Goal: Transaction & Acquisition: Purchase product/service

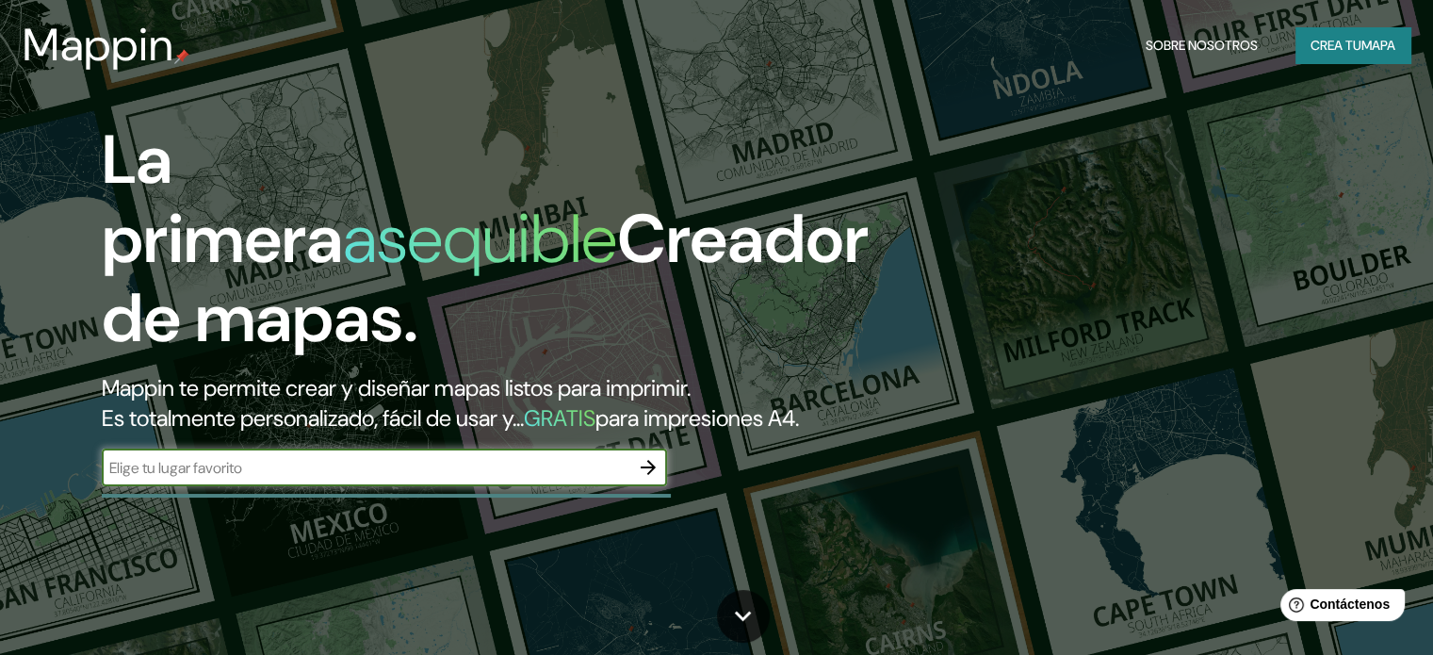
click at [649, 479] on icon "button" at bounding box center [648, 467] width 23 height 23
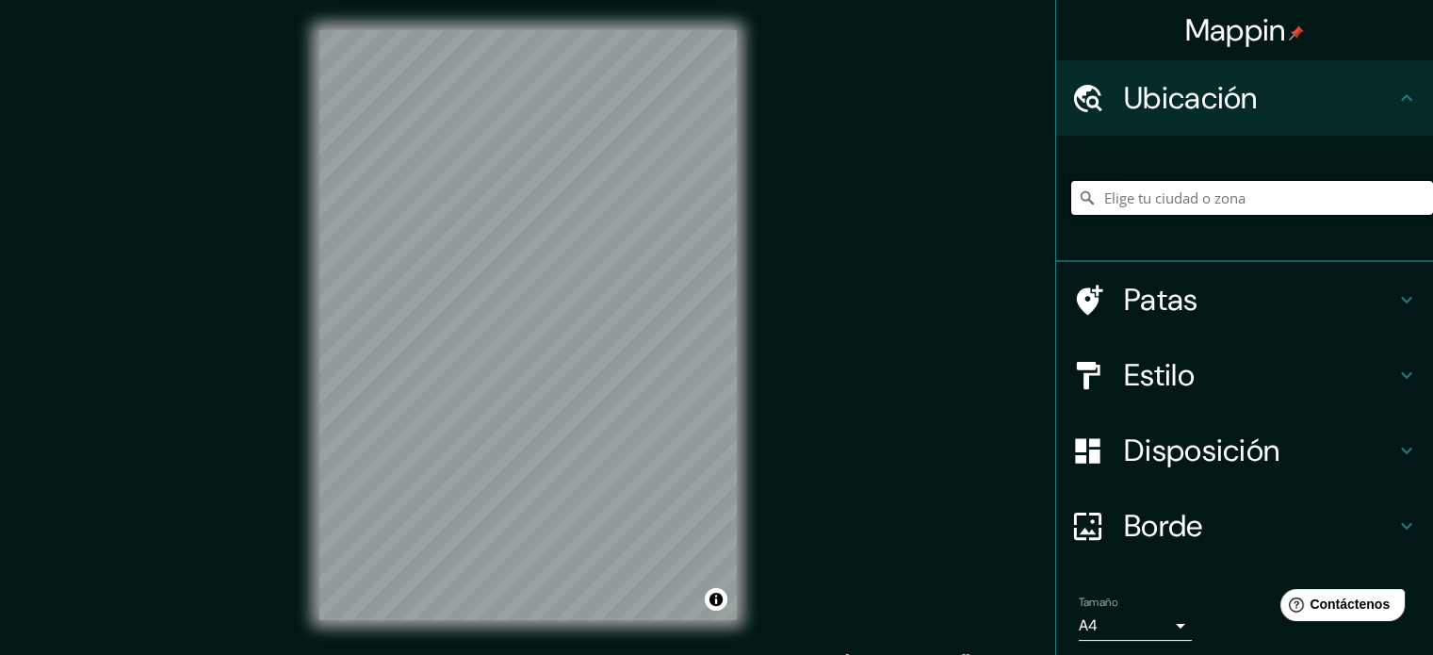
click at [1150, 203] on input "Elige tu ciudad o zona" at bounding box center [1252, 198] width 362 height 34
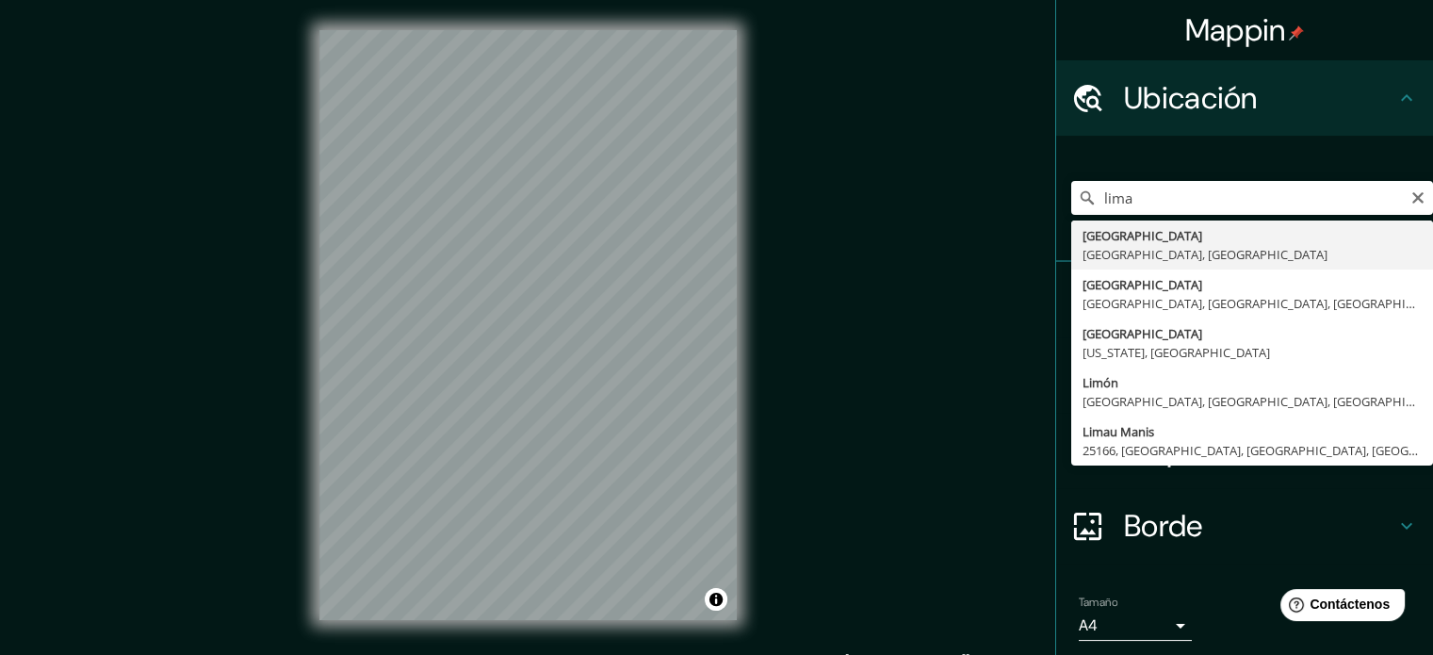
type input "[GEOGRAPHIC_DATA], [GEOGRAPHIC_DATA], [GEOGRAPHIC_DATA]"
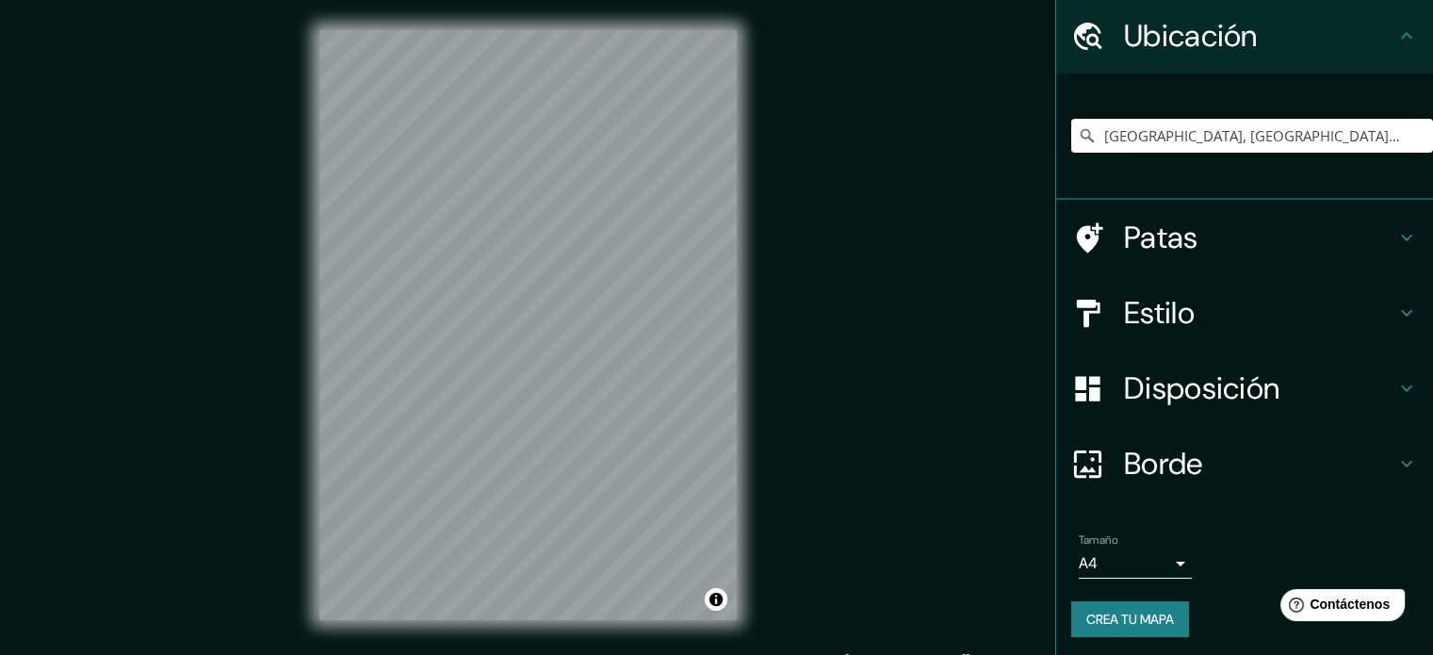
scroll to position [65, 0]
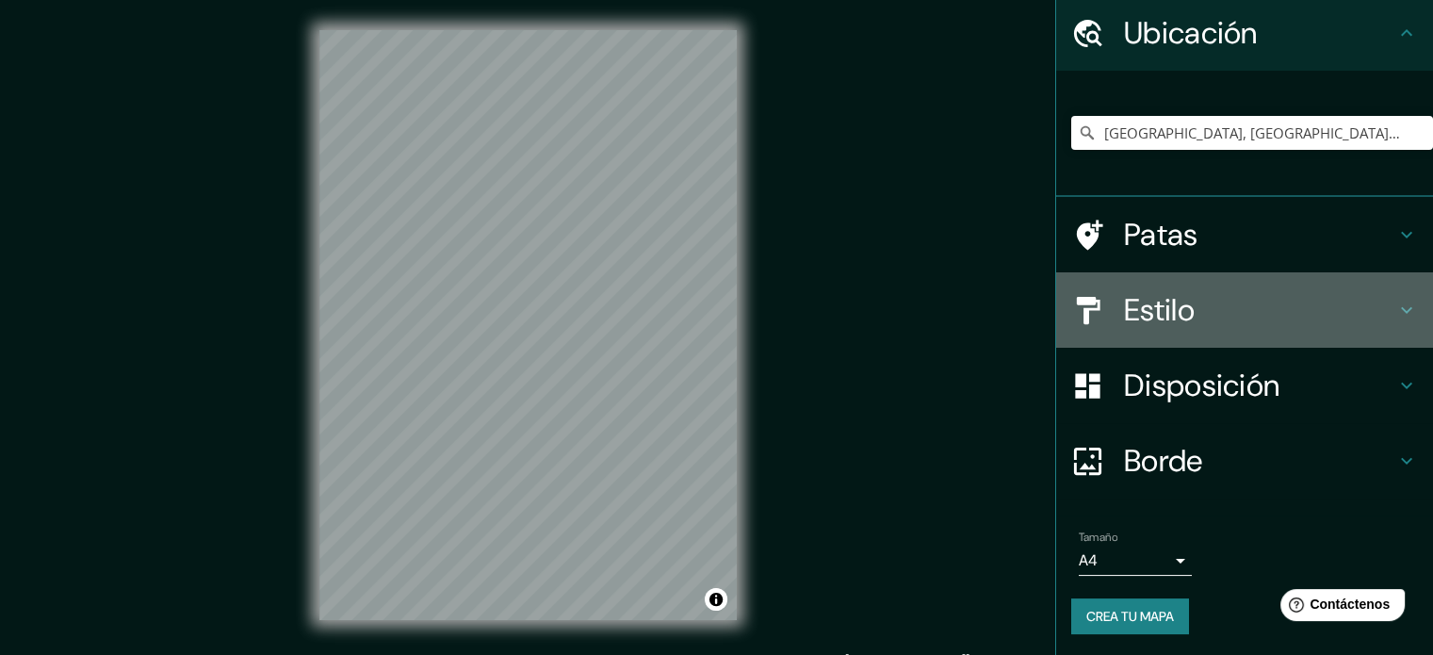
click at [1146, 312] on font "Estilo" at bounding box center [1159, 310] width 71 height 40
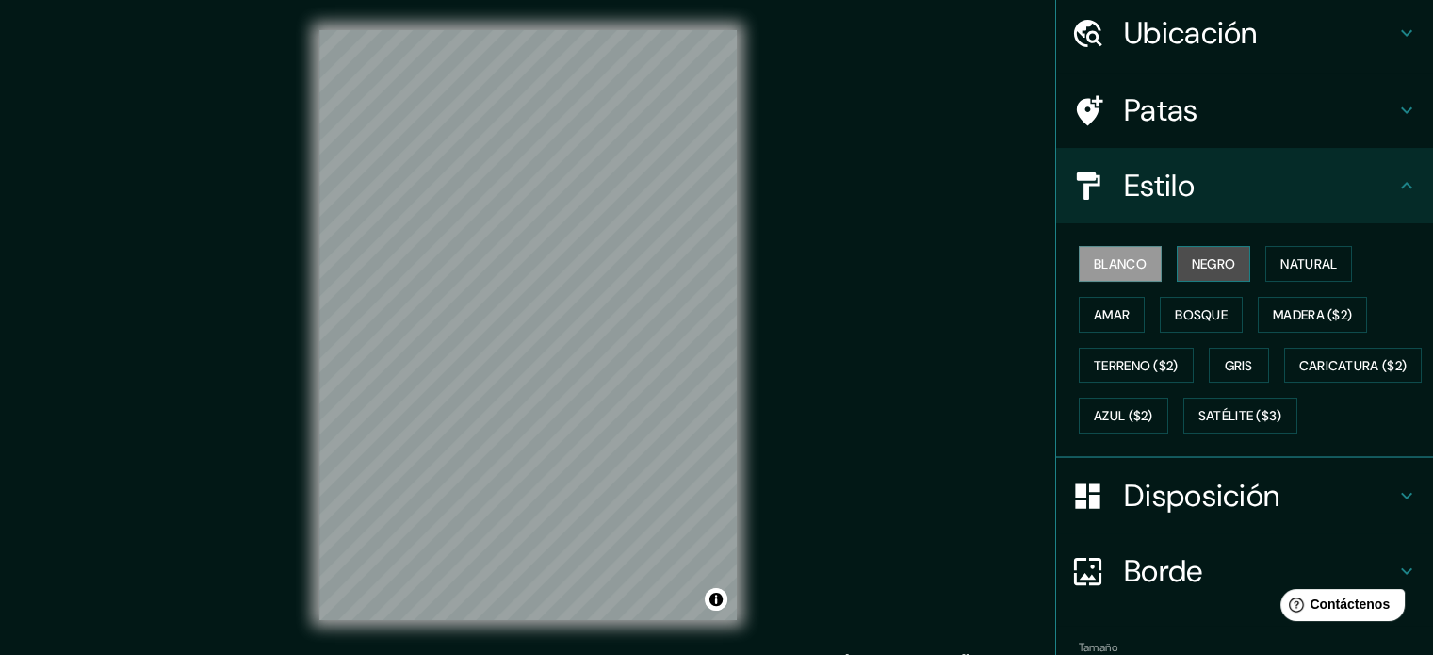
click at [1202, 267] on font "Negro" at bounding box center [1214, 263] width 44 height 17
click at [1193, 263] on font "Negro" at bounding box center [1214, 263] width 44 height 17
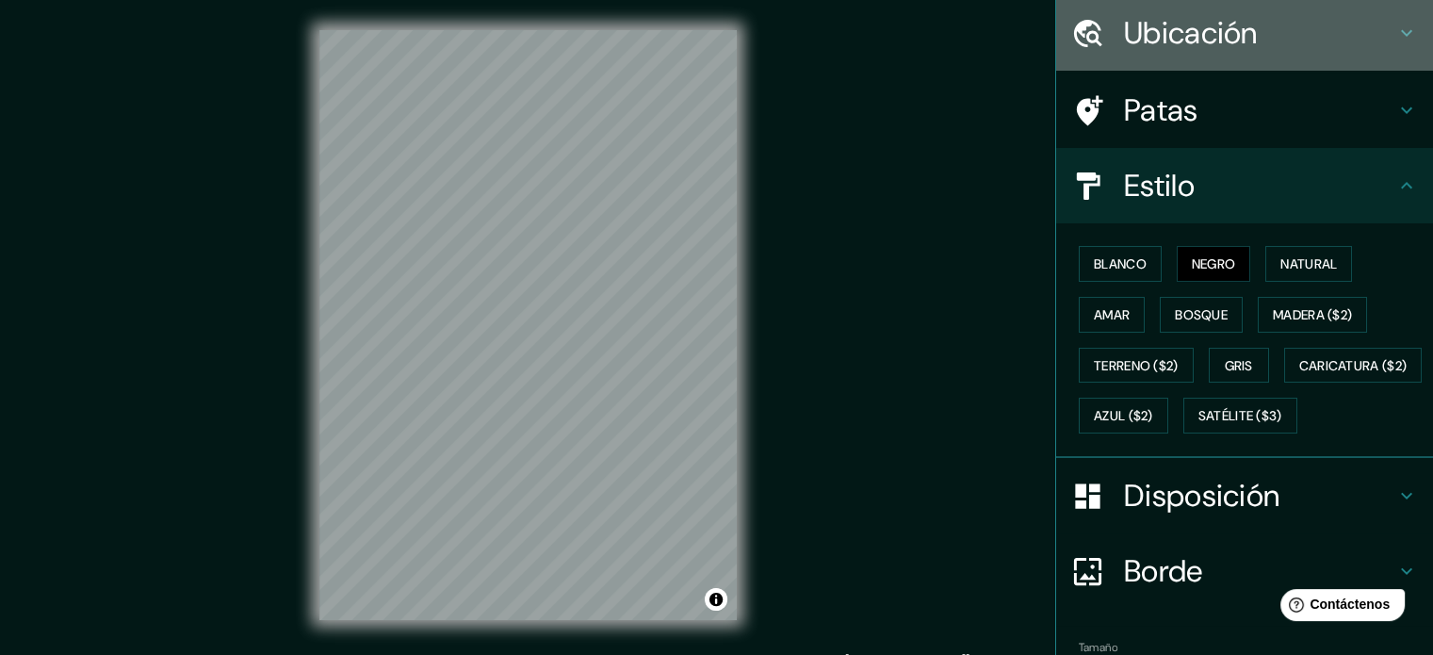
click at [1395, 36] on icon at bounding box center [1406, 33] width 23 height 23
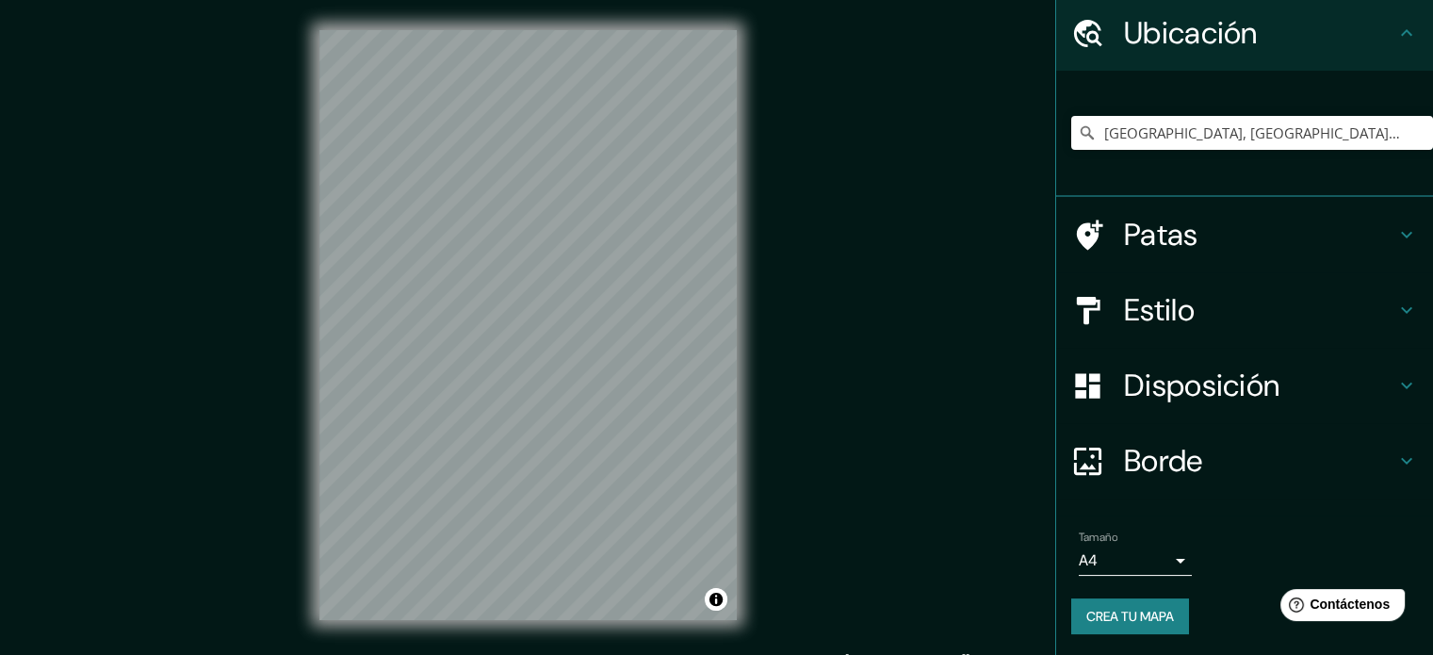
click at [1149, 312] on font "Estilo" at bounding box center [1159, 310] width 71 height 40
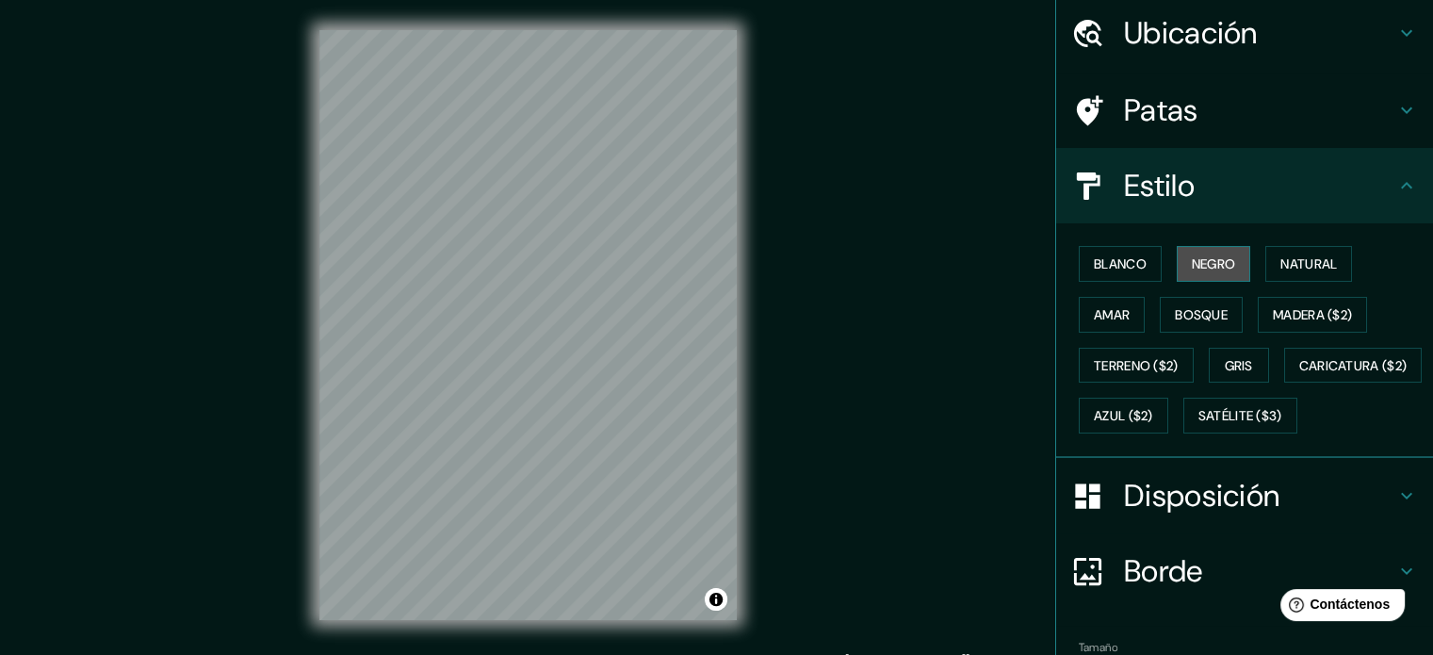
click at [1192, 263] on font "Negro" at bounding box center [1214, 263] width 44 height 17
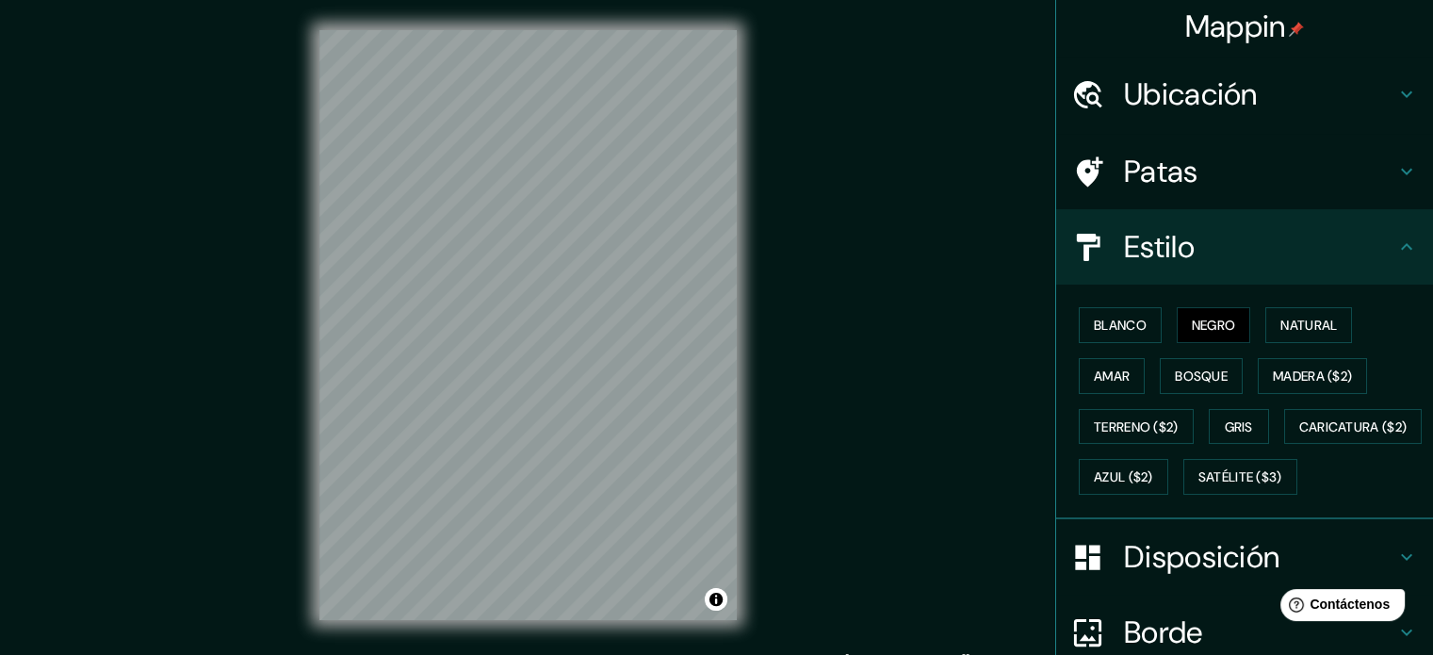
scroll to position [0, 0]
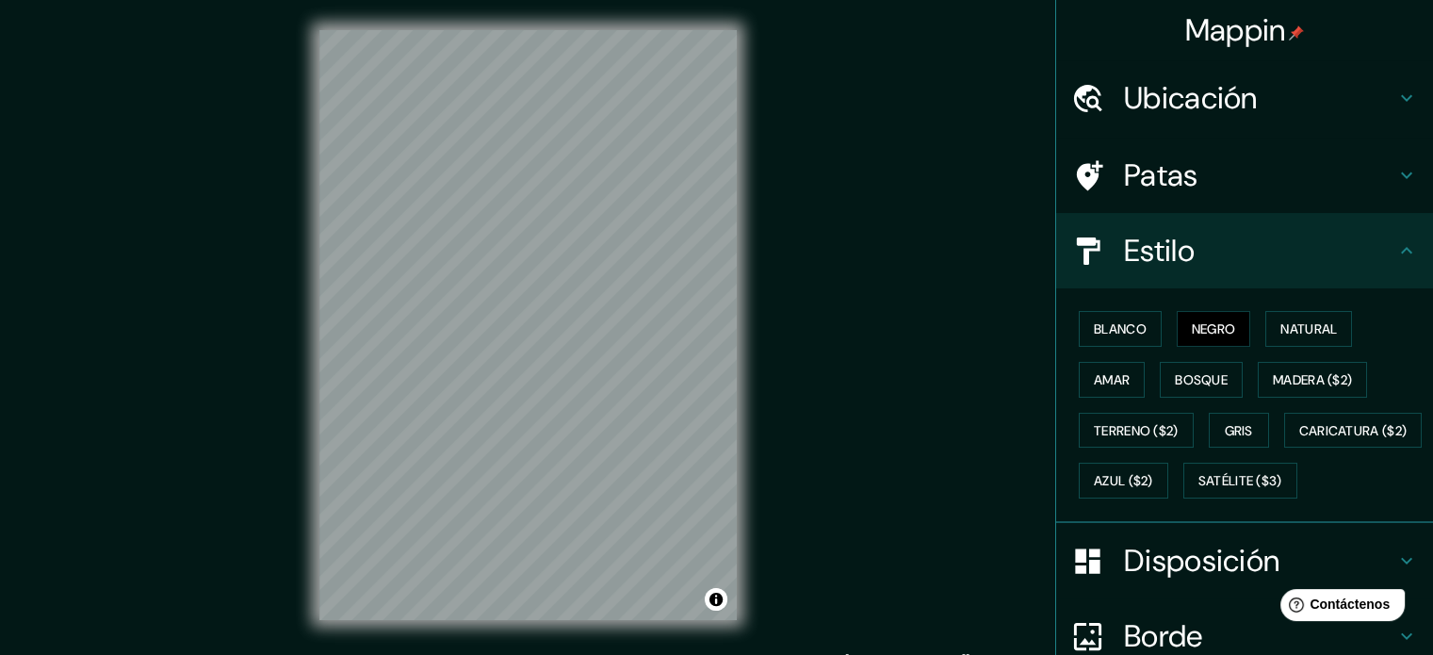
click at [1403, 25] on div "Mappin" at bounding box center [1244, 30] width 377 height 60
click at [1402, 9] on div "Mappin" at bounding box center [1244, 30] width 377 height 60
click at [1406, 6] on div "Mappin" at bounding box center [1244, 30] width 377 height 60
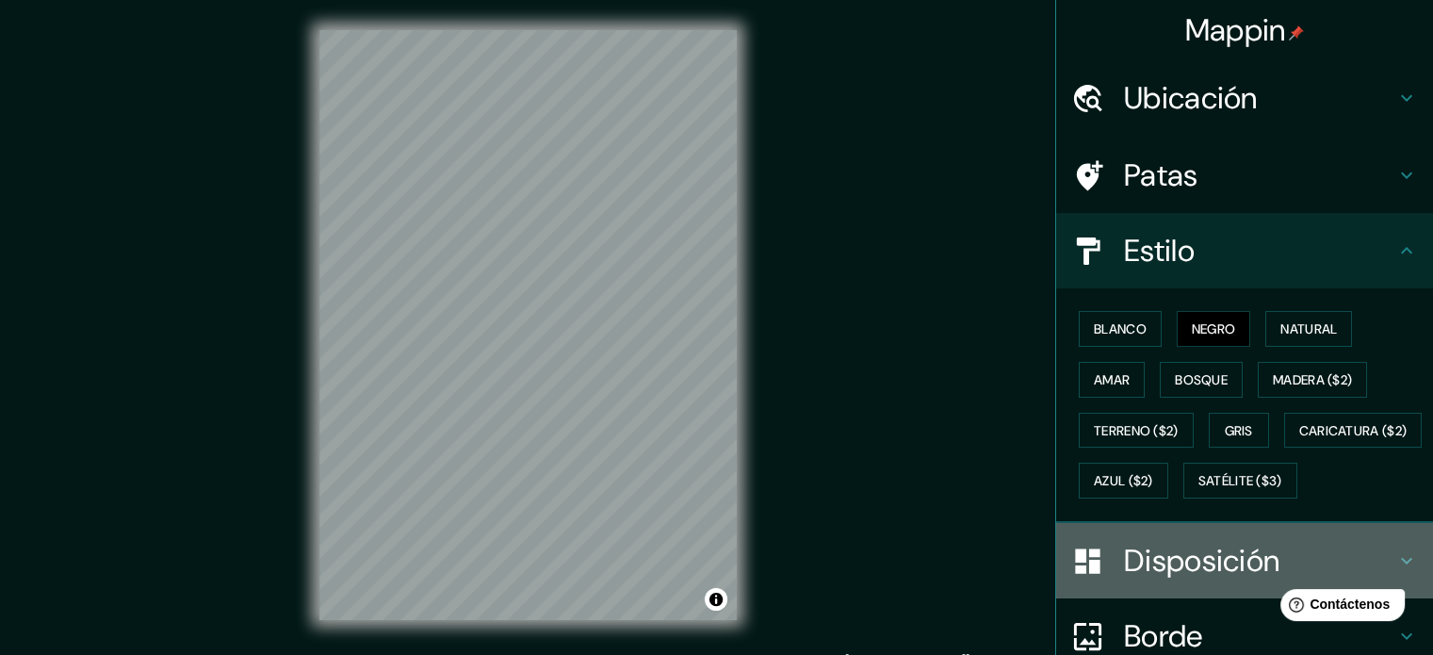
click at [1074, 578] on icon at bounding box center [1087, 561] width 33 height 33
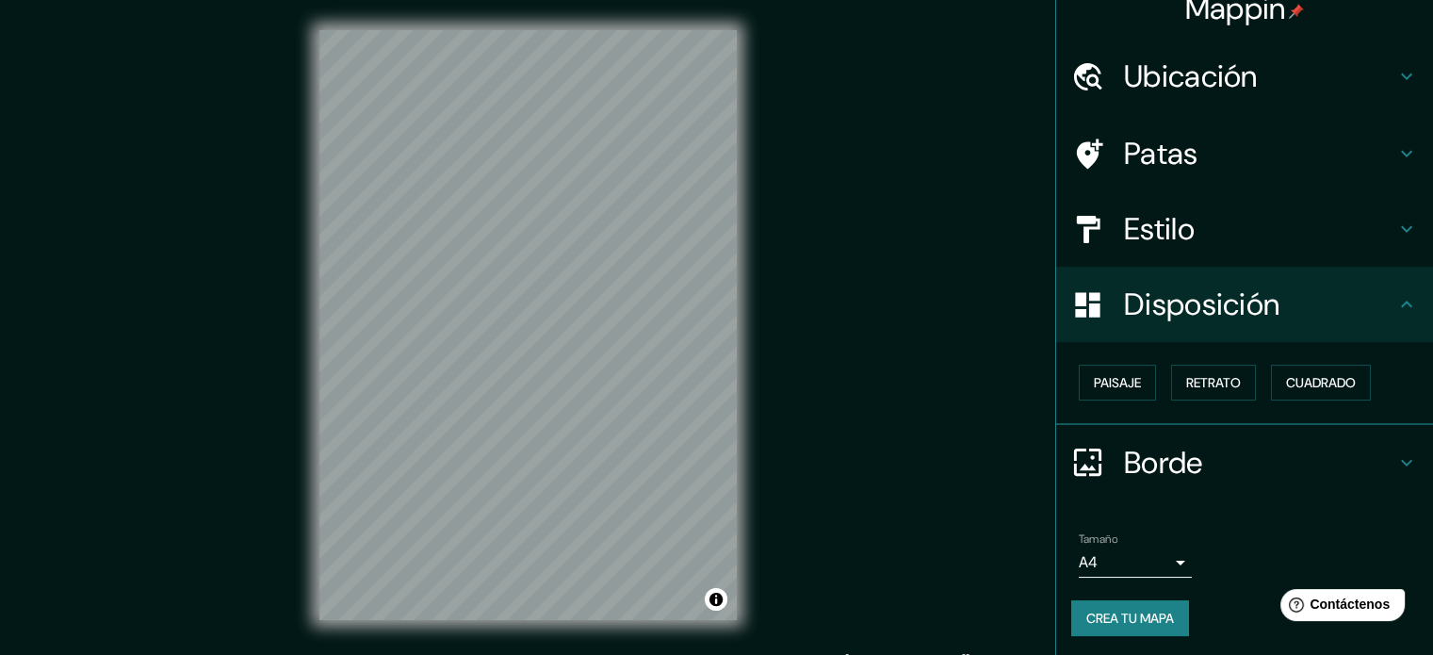
scroll to position [23, 0]
click at [1075, 295] on icon at bounding box center [1087, 303] width 24 height 24
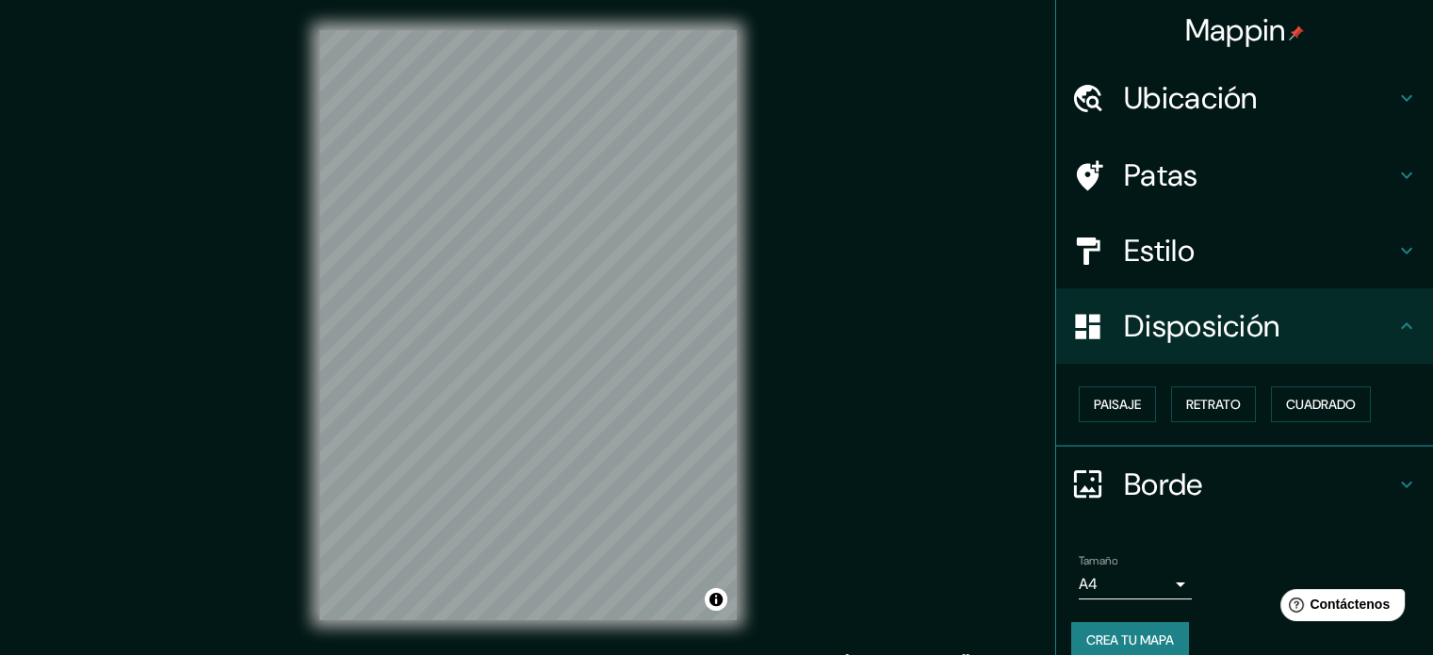
scroll to position [0, 0]
click at [1248, 17] on font "Mappin" at bounding box center [1235, 30] width 101 height 40
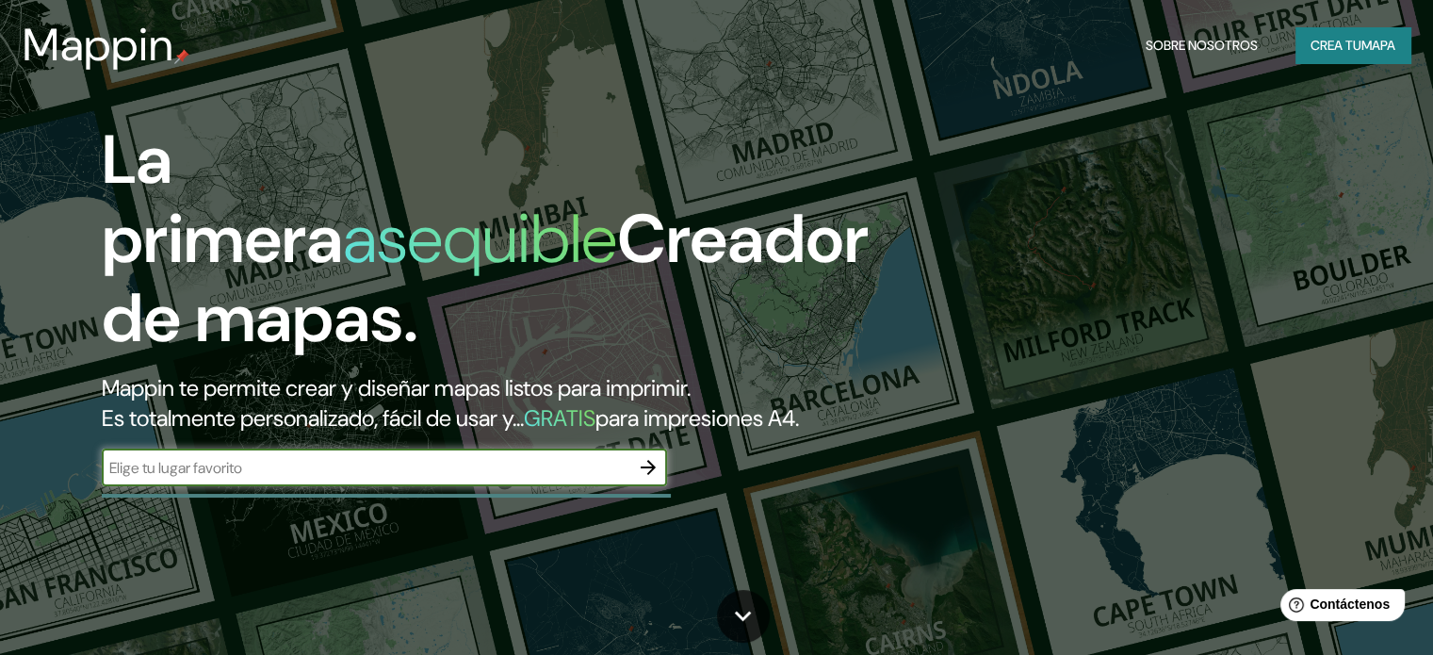
click at [649, 479] on icon "button" at bounding box center [648, 467] width 23 height 23
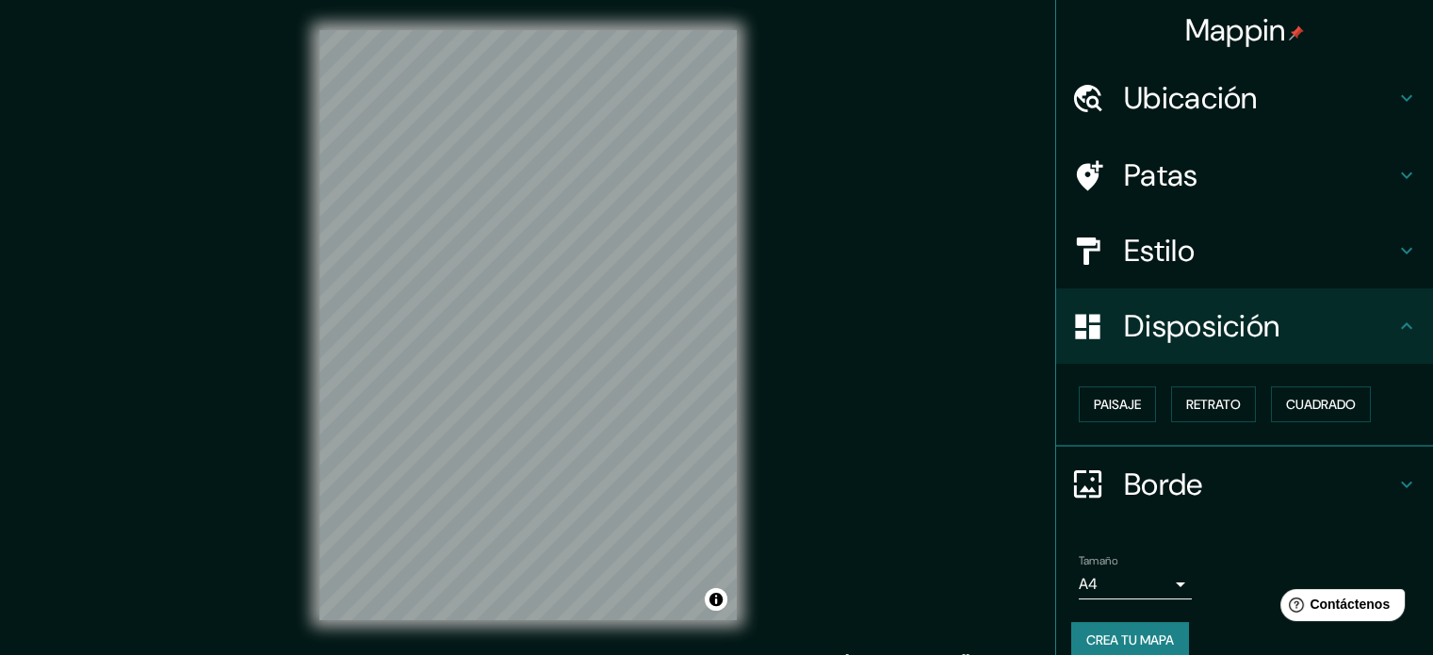
click at [1256, 30] on font "Mappin" at bounding box center [1235, 30] width 101 height 40
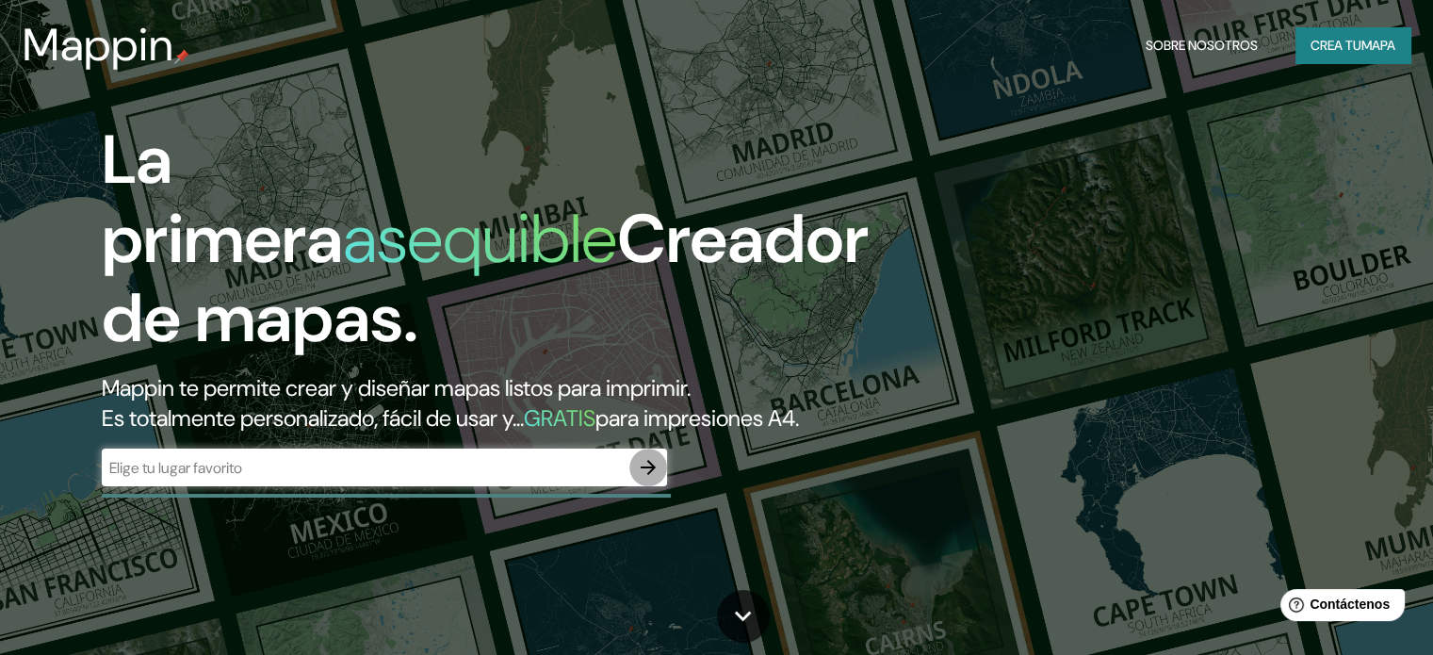
click at [656, 479] on icon "button" at bounding box center [648, 467] width 23 height 23
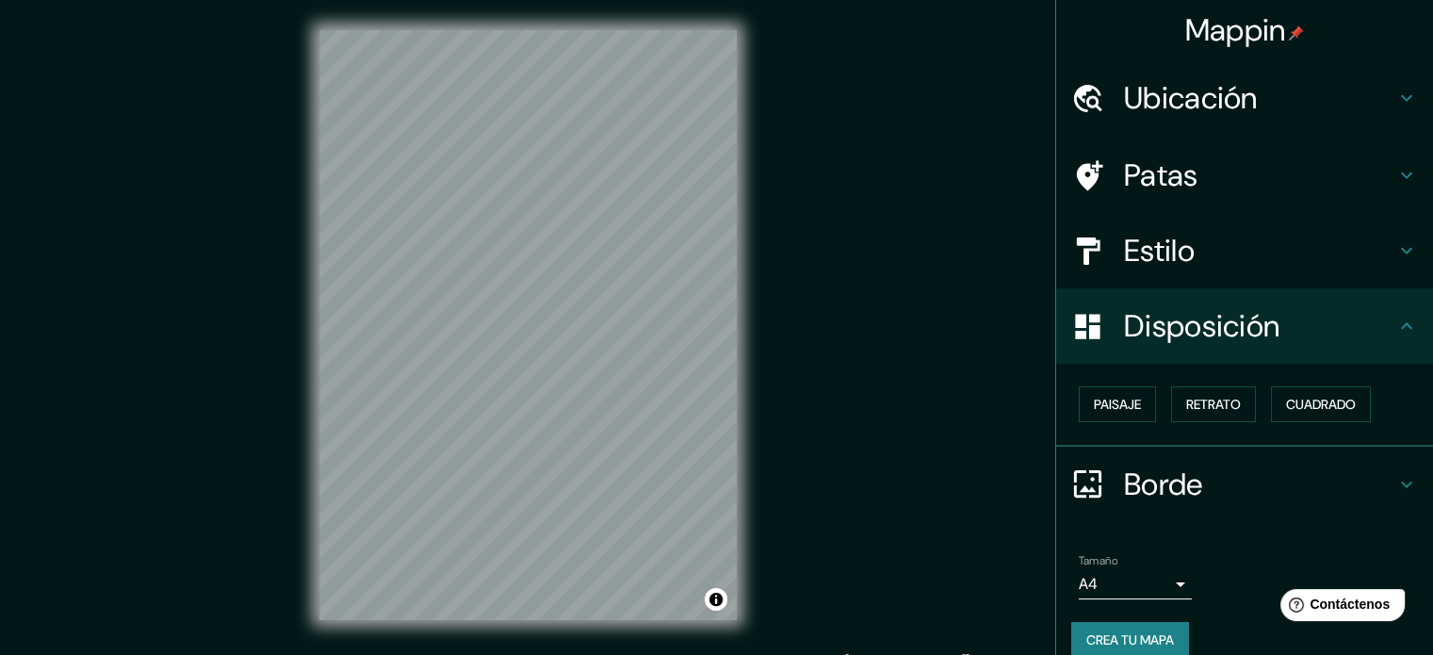
click at [1162, 90] on font "Ubicación" at bounding box center [1191, 98] width 134 height 40
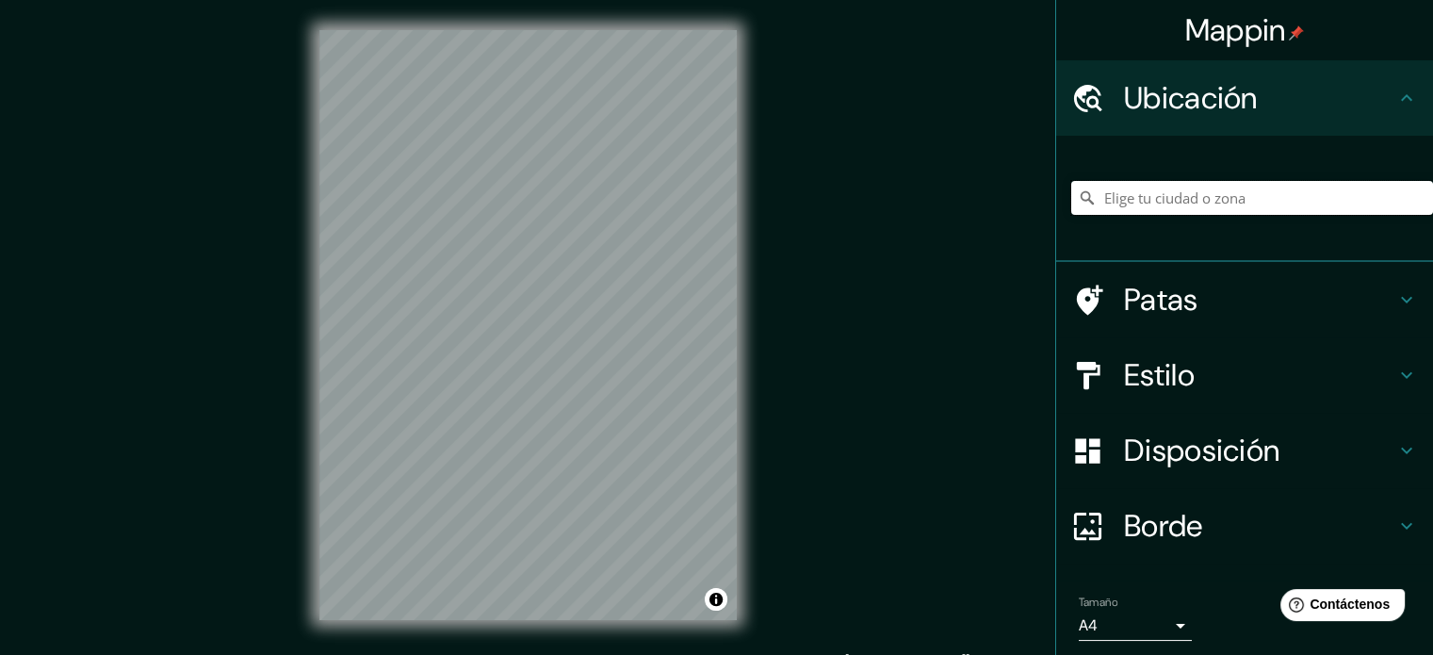
click at [1157, 197] on input "Elige tu ciudad o zona" at bounding box center [1252, 198] width 362 height 34
type input "[GEOGRAPHIC_DATA], [GEOGRAPHIC_DATA], [GEOGRAPHIC_DATA]"
click at [1147, 376] on font "Estilo" at bounding box center [1159, 375] width 71 height 40
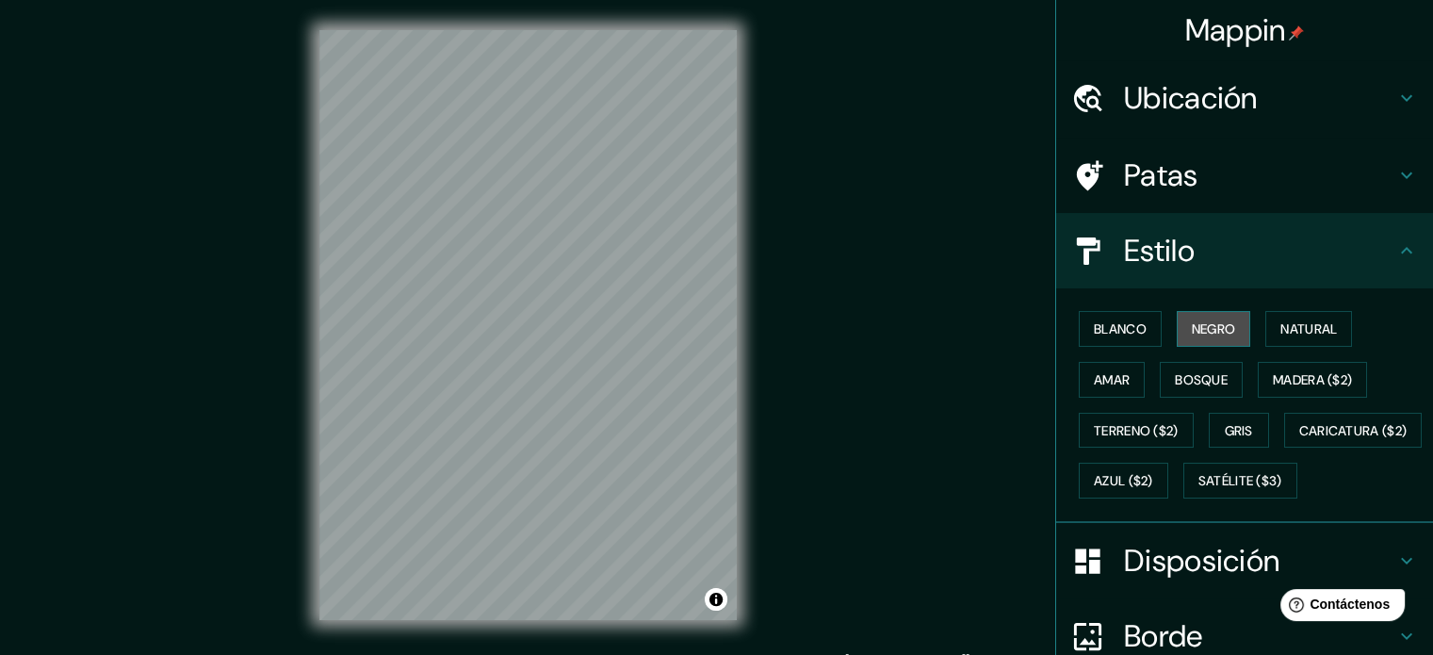
click at [1192, 327] on font "Negro" at bounding box center [1214, 328] width 44 height 17
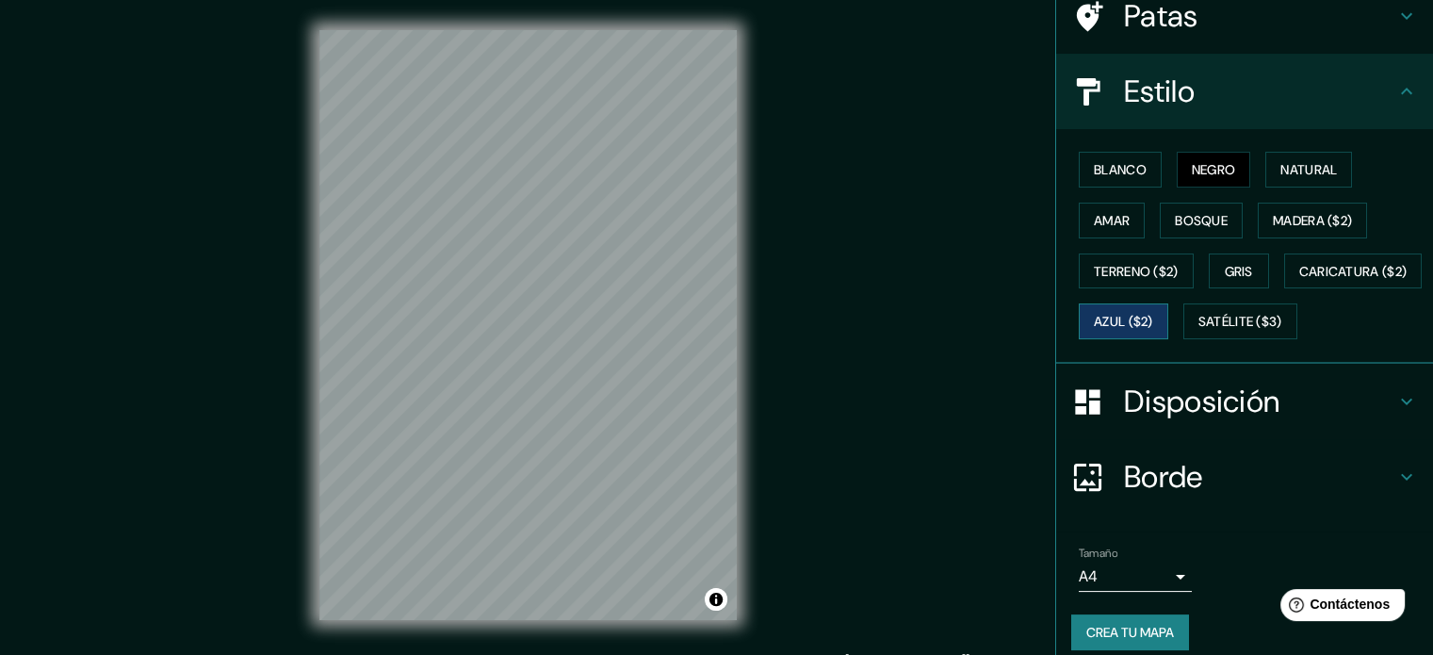
scroll to position [188, 0]
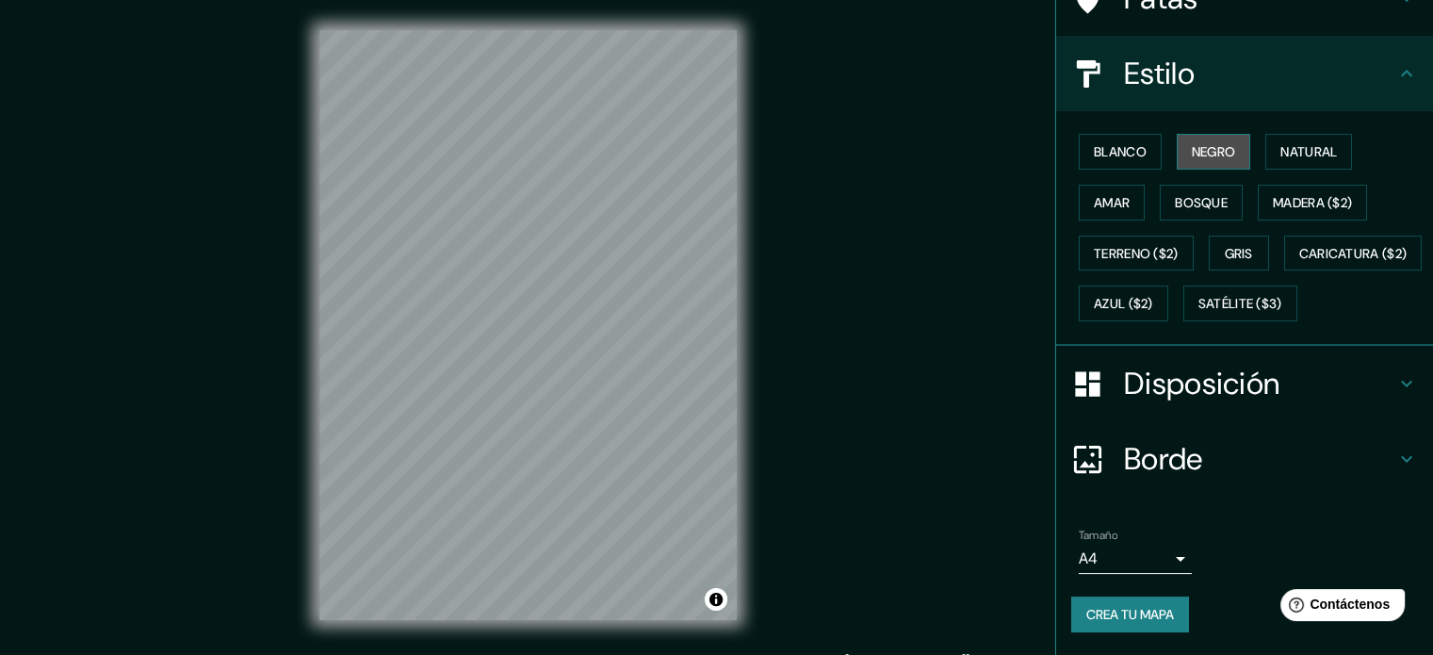
click at [1205, 143] on font "Negro" at bounding box center [1214, 151] width 44 height 17
click at [780, 357] on div "Mappin Ubicación [GEOGRAPHIC_DATA], [GEOGRAPHIC_DATA], [GEOGRAPHIC_DATA] [GEOGR…" at bounding box center [716, 340] width 1433 height 680
click at [1082, 389] on icon at bounding box center [1087, 383] width 24 height 24
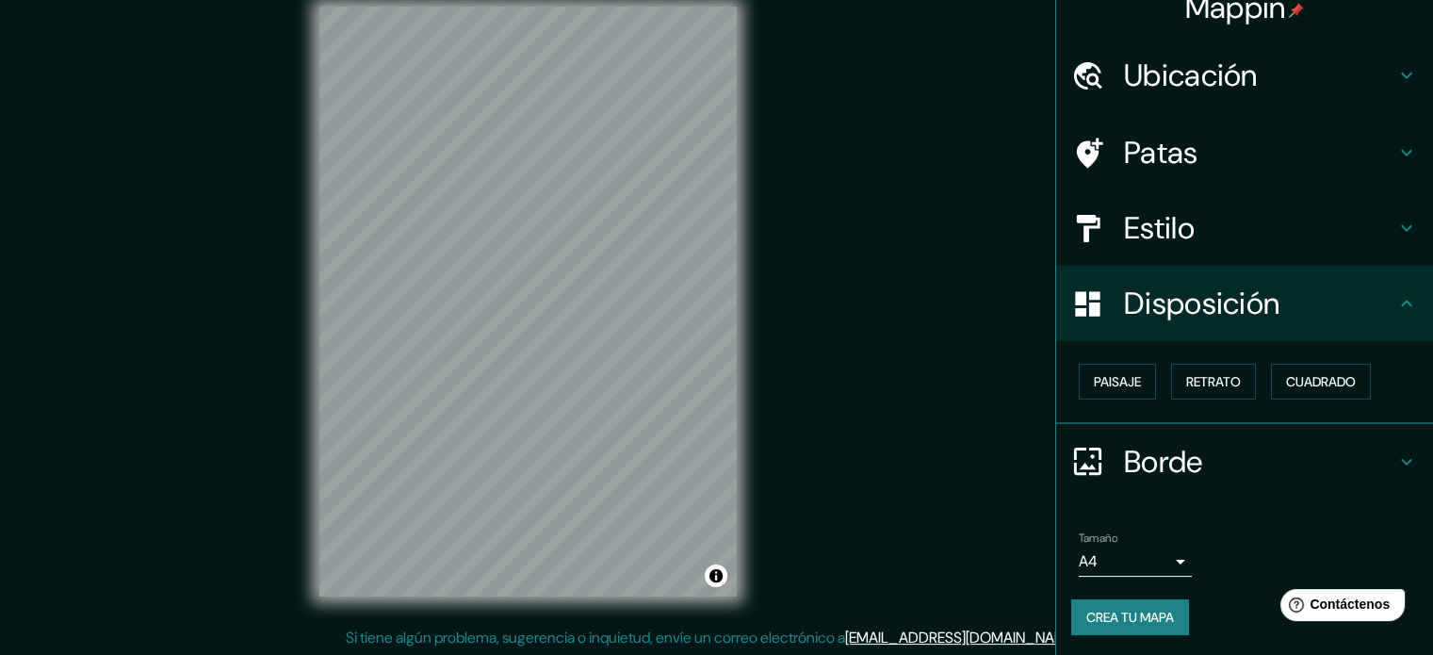
scroll to position [24, 0]
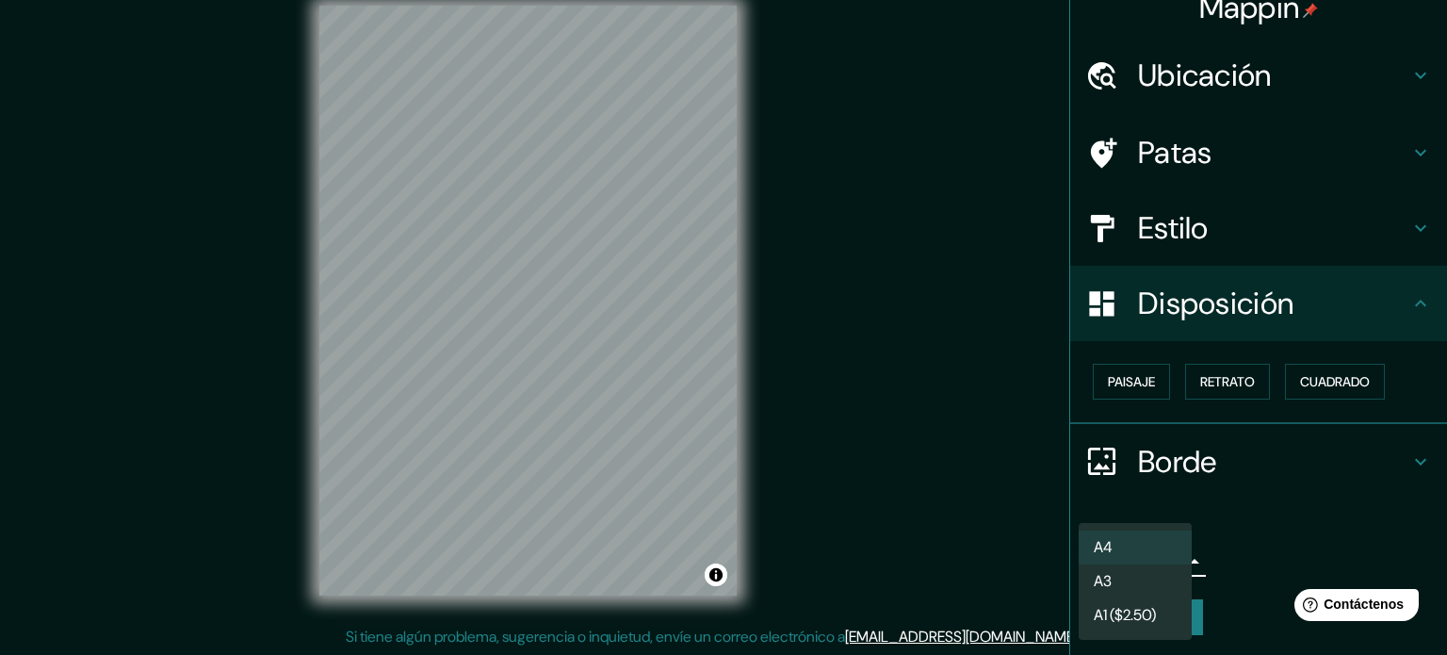
click at [1171, 559] on body "Mappin Ubicación [GEOGRAPHIC_DATA], [GEOGRAPHIC_DATA], [GEOGRAPHIC_DATA] [GEOGR…" at bounding box center [723, 303] width 1447 height 655
click at [1132, 584] on li "A3" at bounding box center [1135, 582] width 113 height 35
type input "a4"
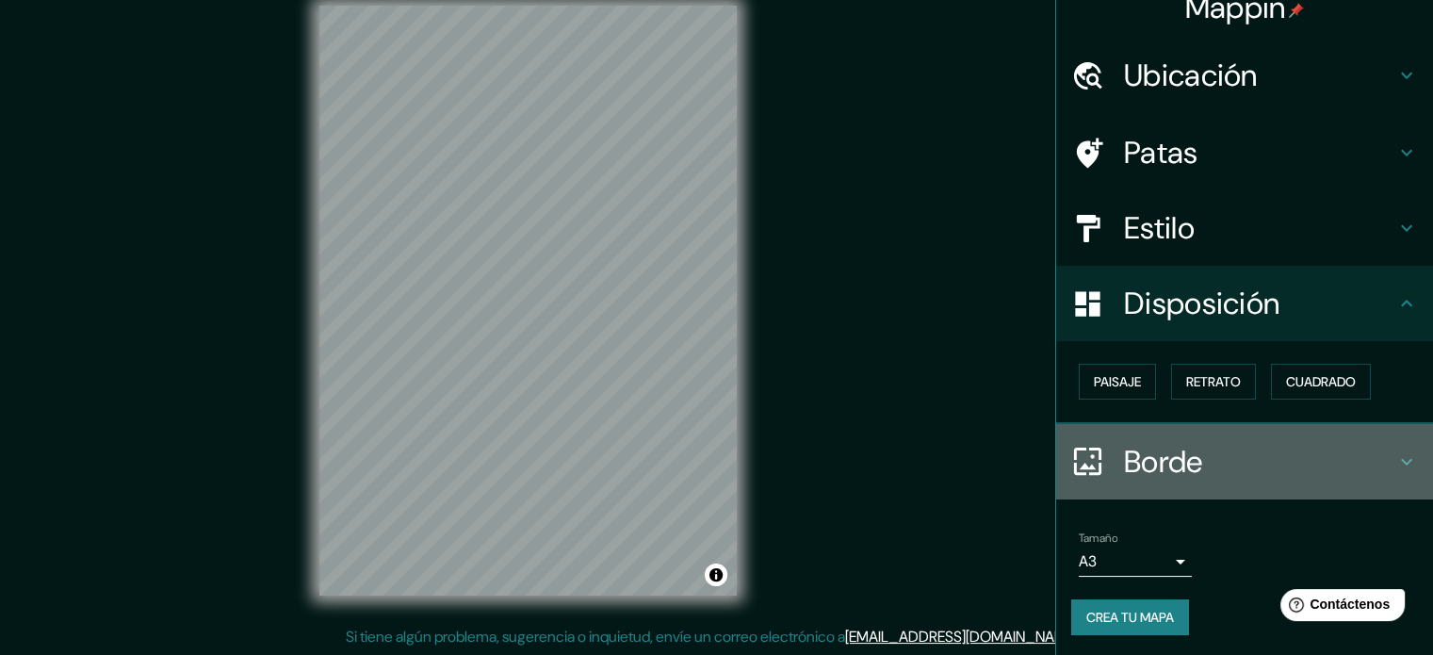
click at [1146, 455] on font "Borde" at bounding box center [1163, 462] width 79 height 40
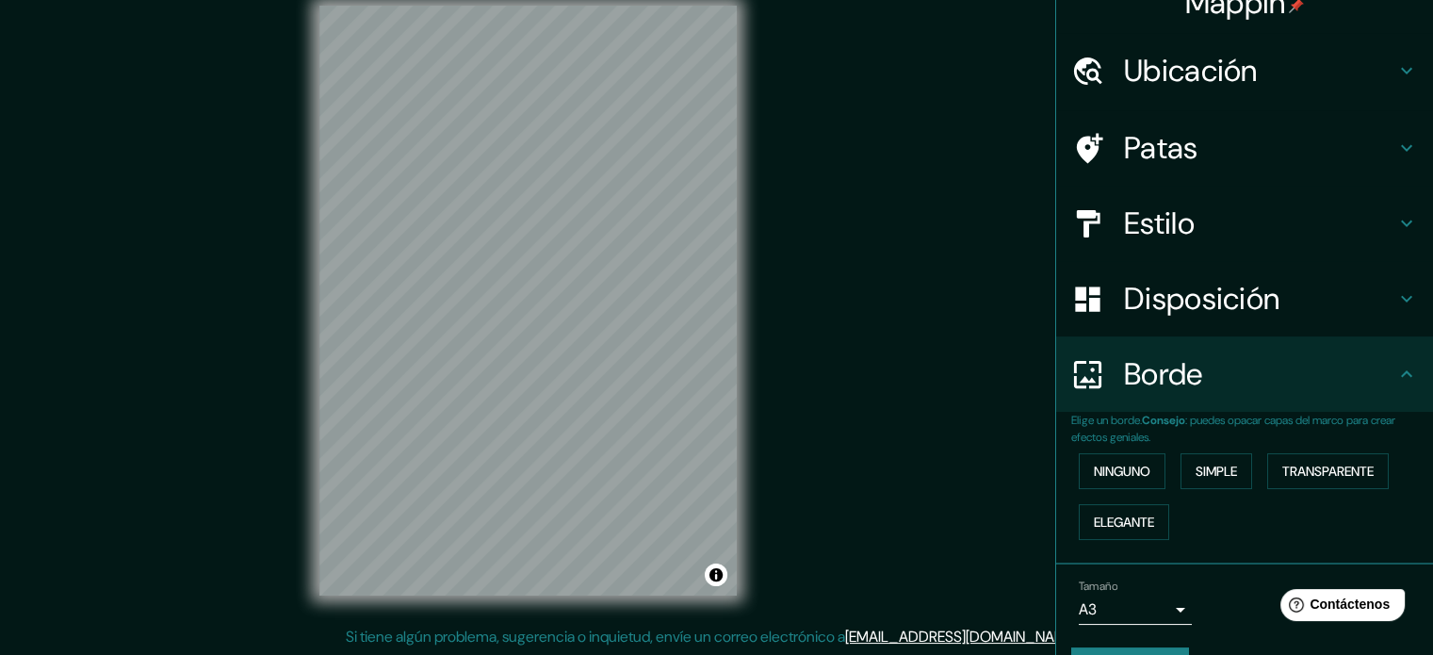
scroll to position [75, 0]
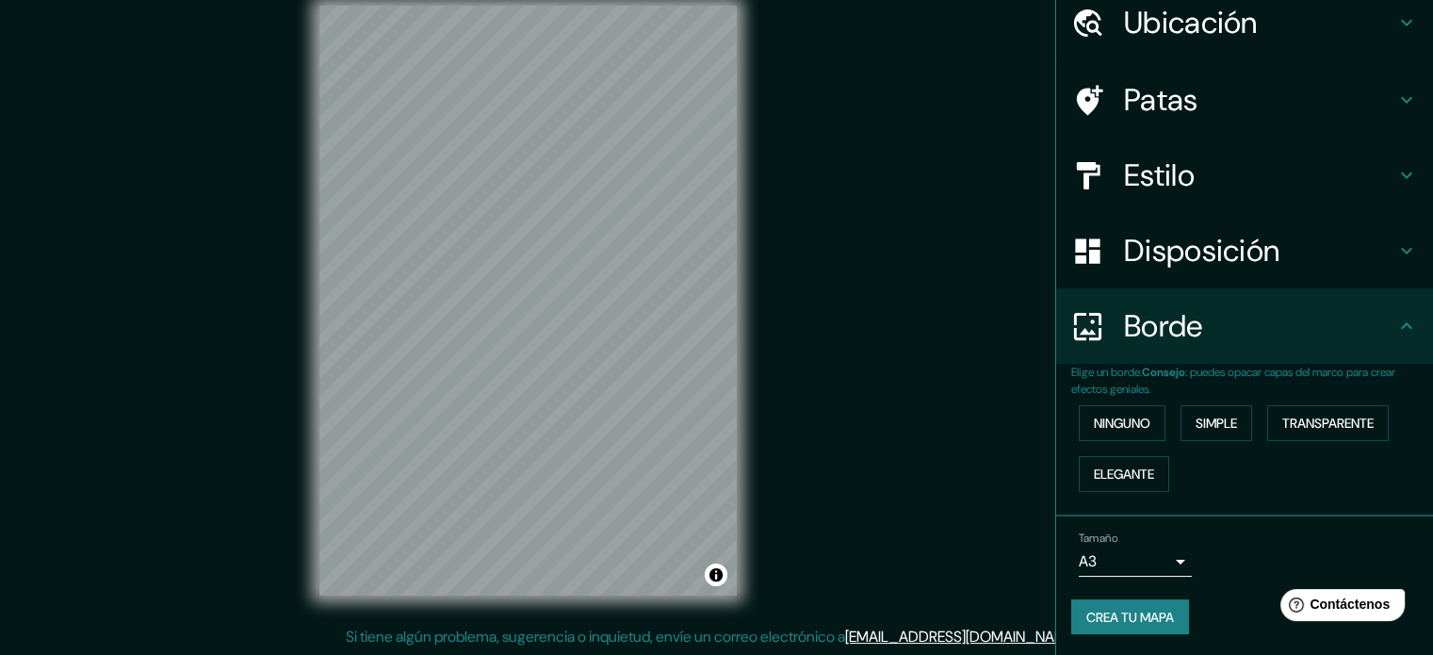
click at [1132, 616] on font "Crea tu mapa" at bounding box center [1130, 617] width 88 height 17
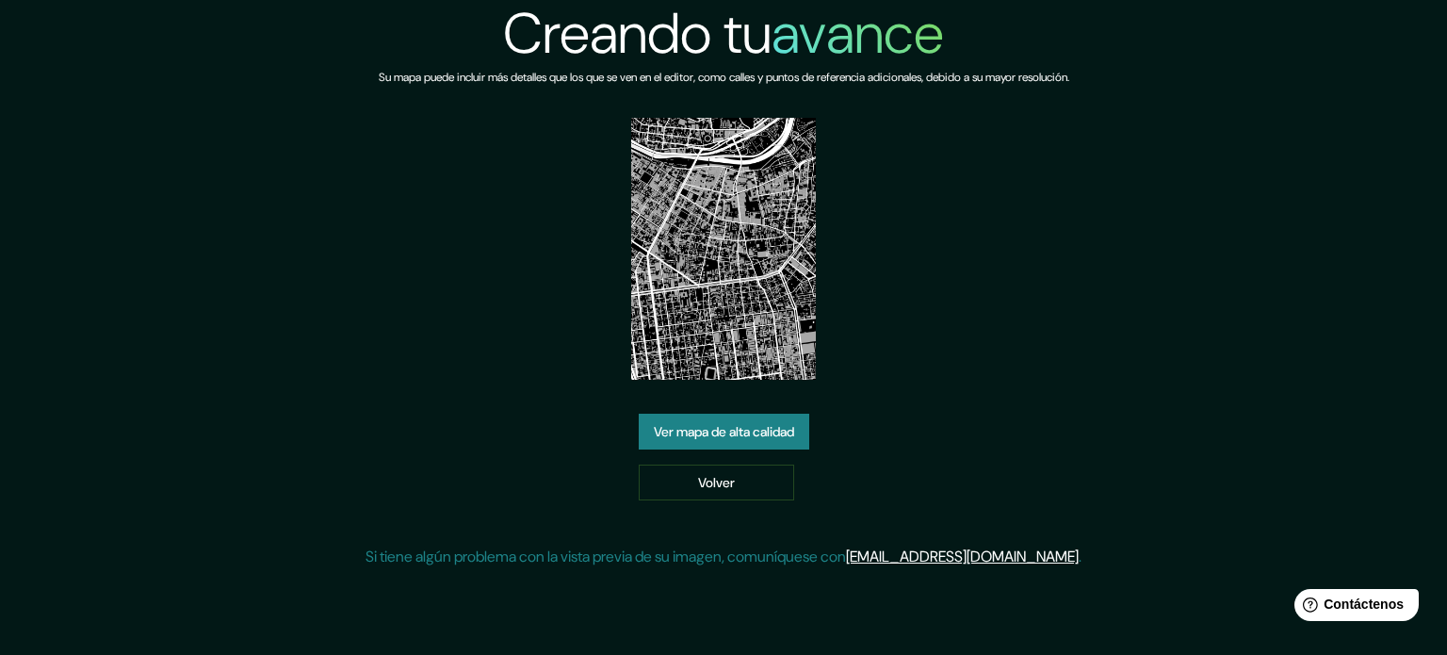
click at [693, 431] on font "Ver mapa de alta calidad" at bounding box center [724, 431] width 140 height 17
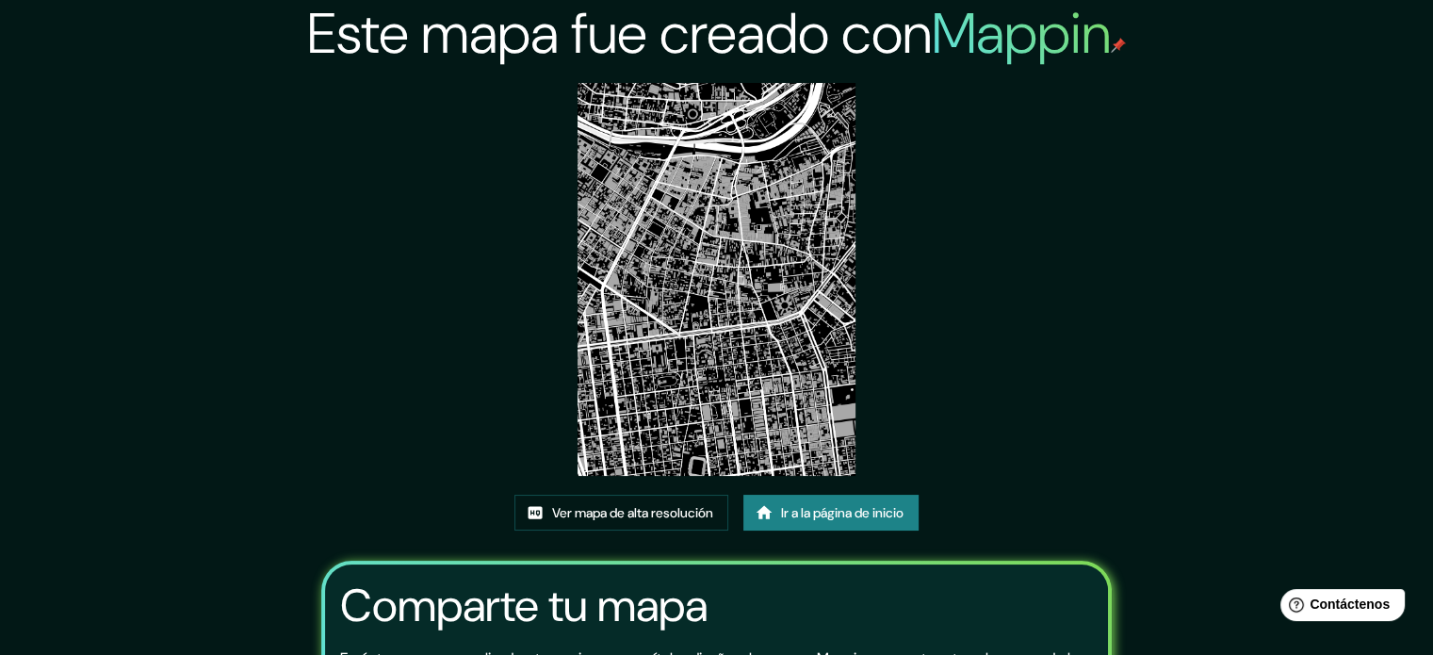
click at [738, 343] on img at bounding box center [717, 279] width 278 height 393
click at [618, 513] on font "Ver mapa de alta resolución" at bounding box center [632, 512] width 161 height 17
